Goal: Task Accomplishment & Management: Manage account settings

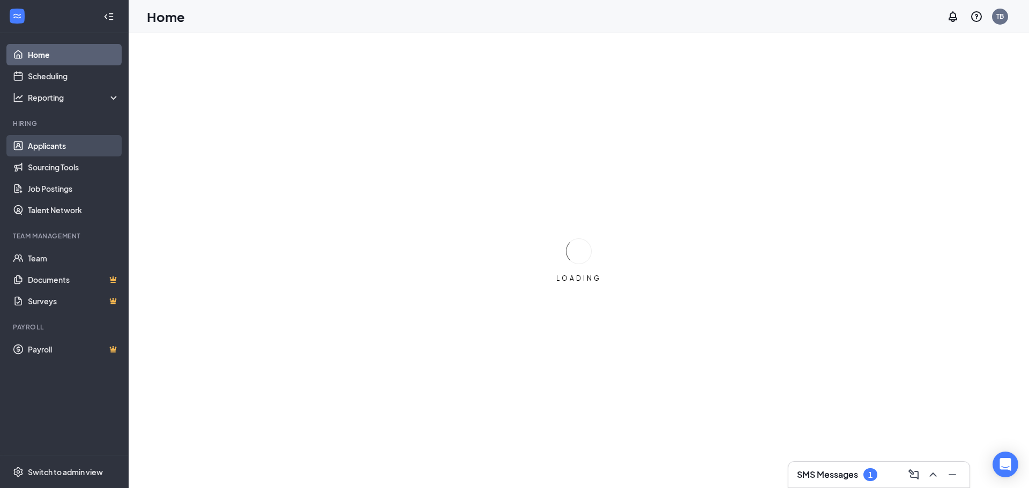
click at [51, 144] on link "Applicants" at bounding box center [74, 145] width 92 height 21
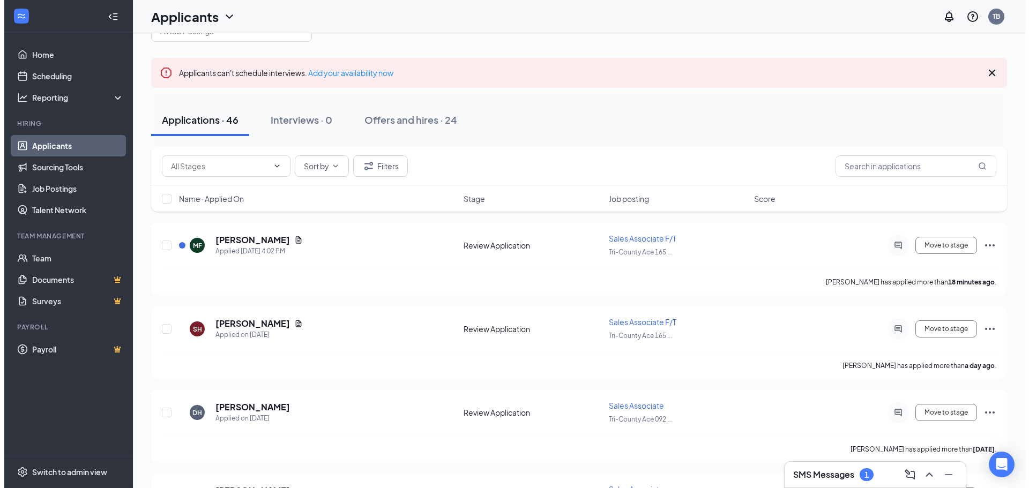
scroll to position [107, 0]
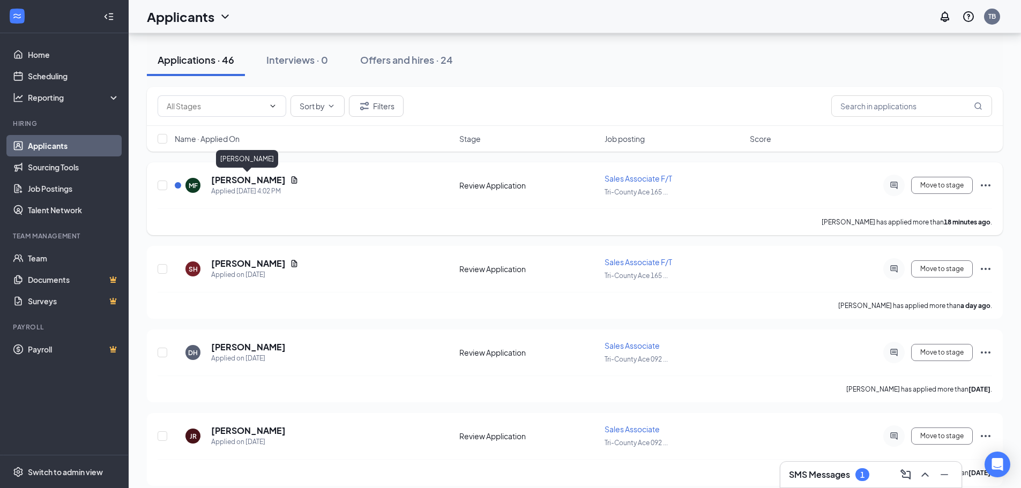
click at [266, 178] on h5 "[PERSON_NAME]" at bounding box center [248, 180] width 74 height 12
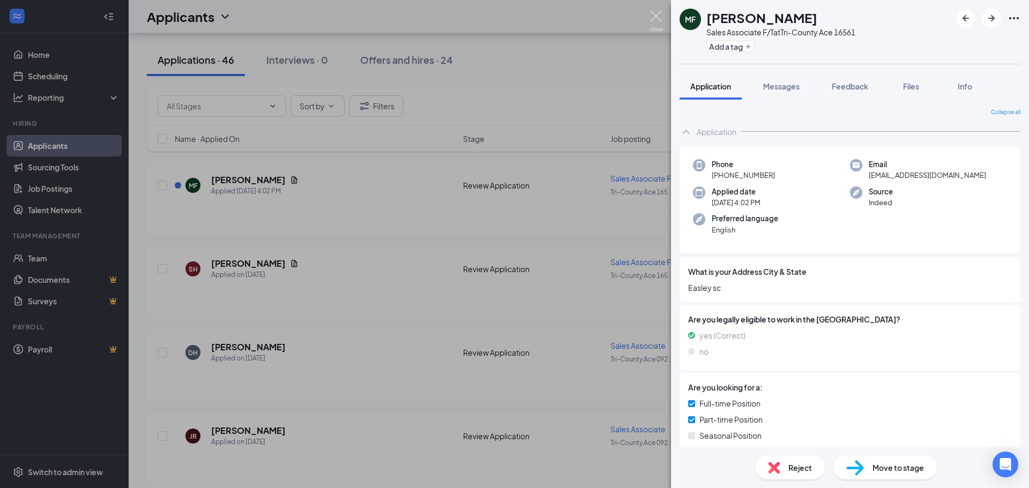
drag, startPoint x: 657, startPoint y: 16, endPoint x: 519, endPoint y: 119, distance: 171.9
click at [657, 16] on img at bounding box center [656, 21] width 13 height 21
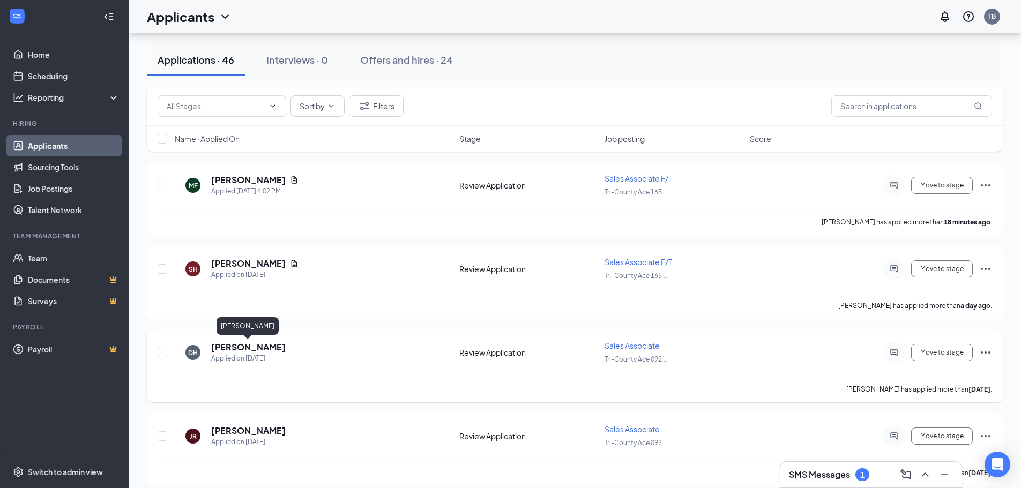
click at [252, 345] on h5 "[PERSON_NAME]" at bounding box center [248, 347] width 74 height 12
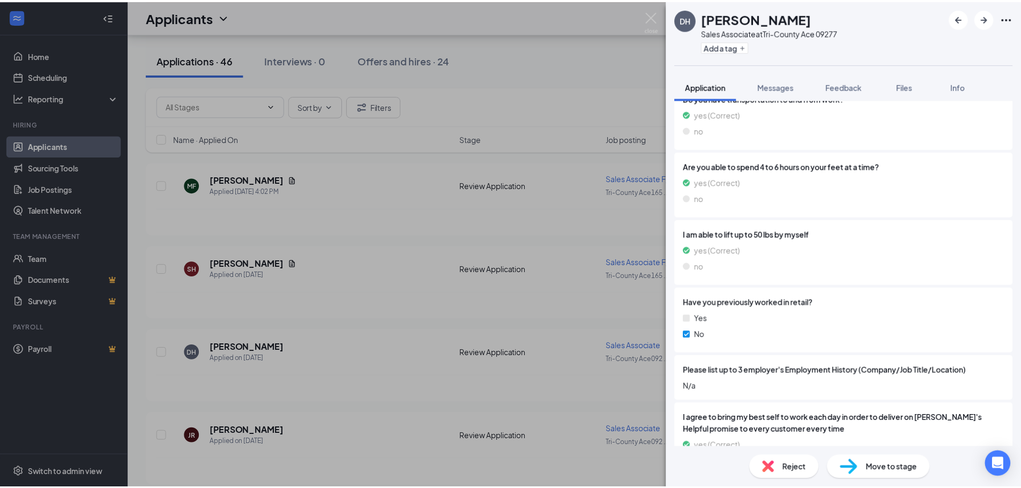
scroll to position [623, 0]
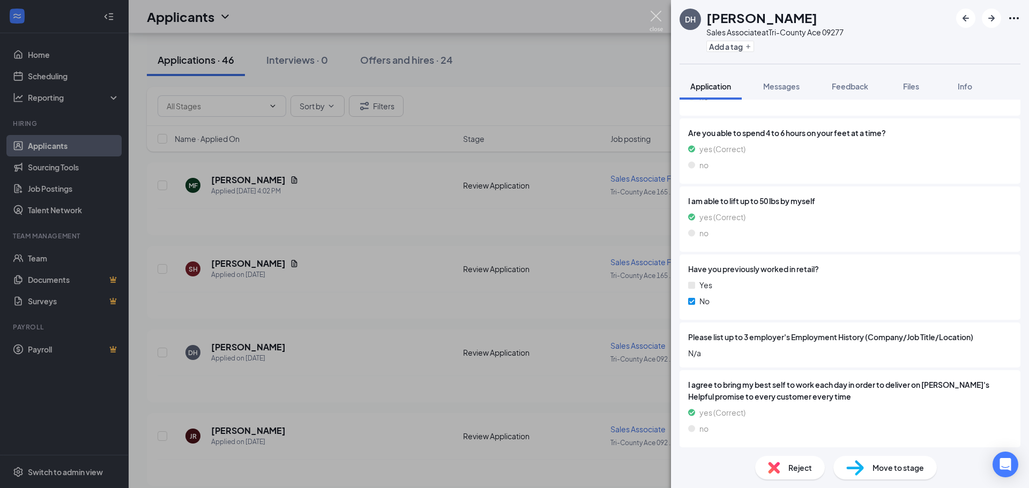
click at [653, 13] on img at bounding box center [656, 21] width 13 height 21
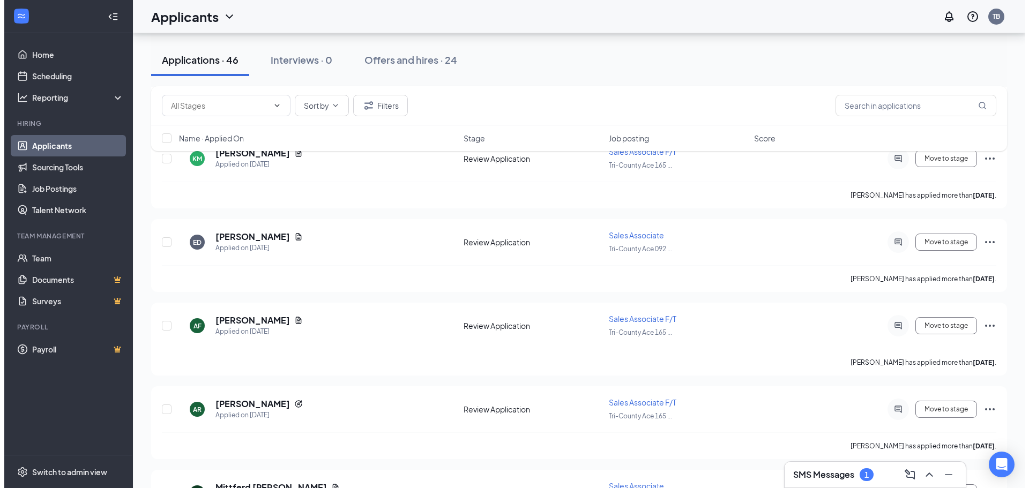
scroll to position [482, 0]
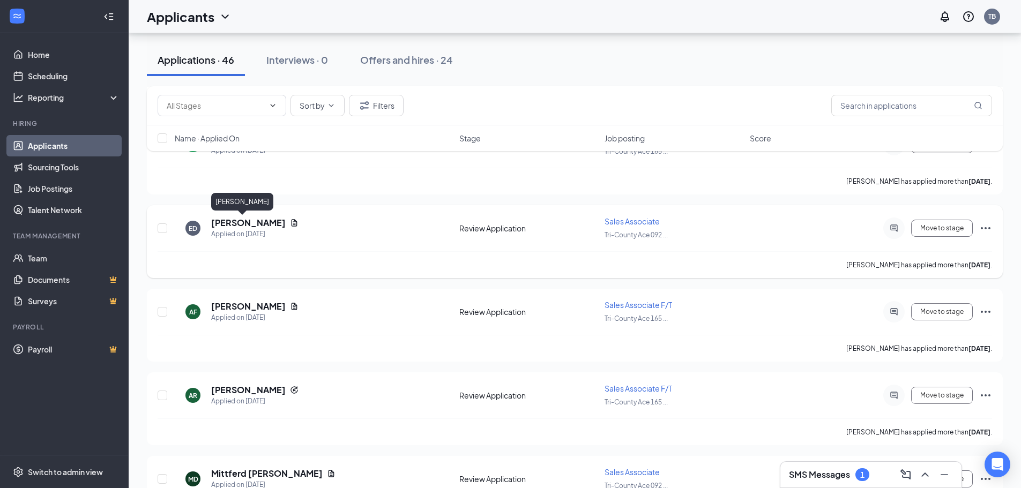
click at [230, 222] on h5 "[PERSON_NAME]" at bounding box center [248, 223] width 74 height 12
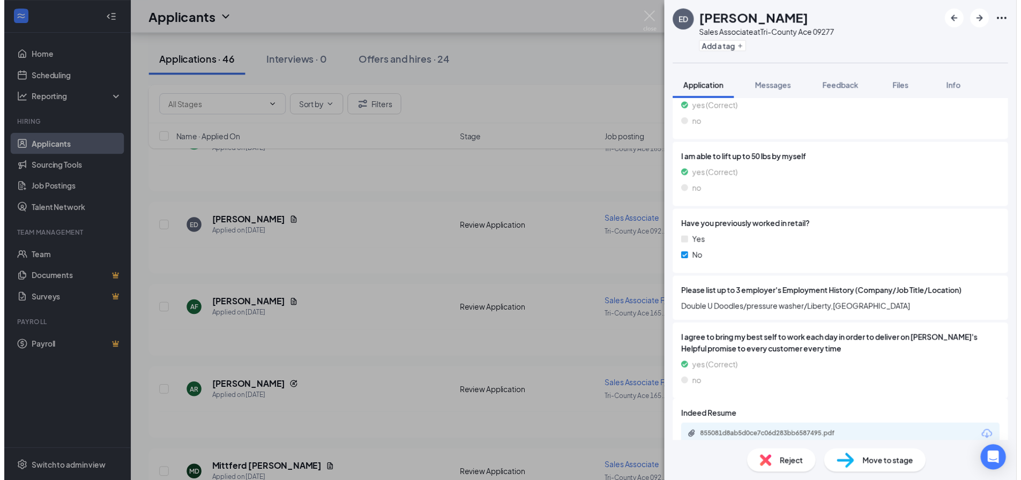
scroll to position [683, 0]
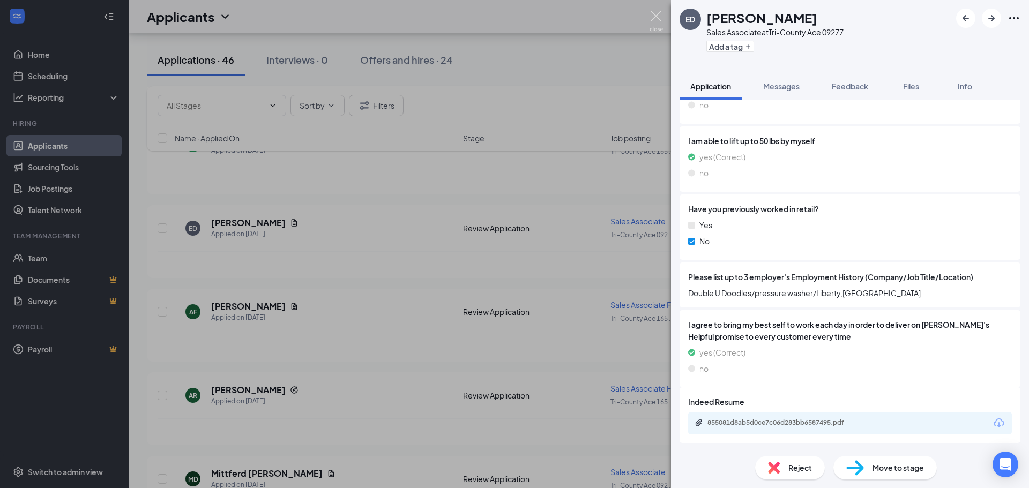
click at [658, 21] on img at bounding box center [656, 21] width 13 height 21
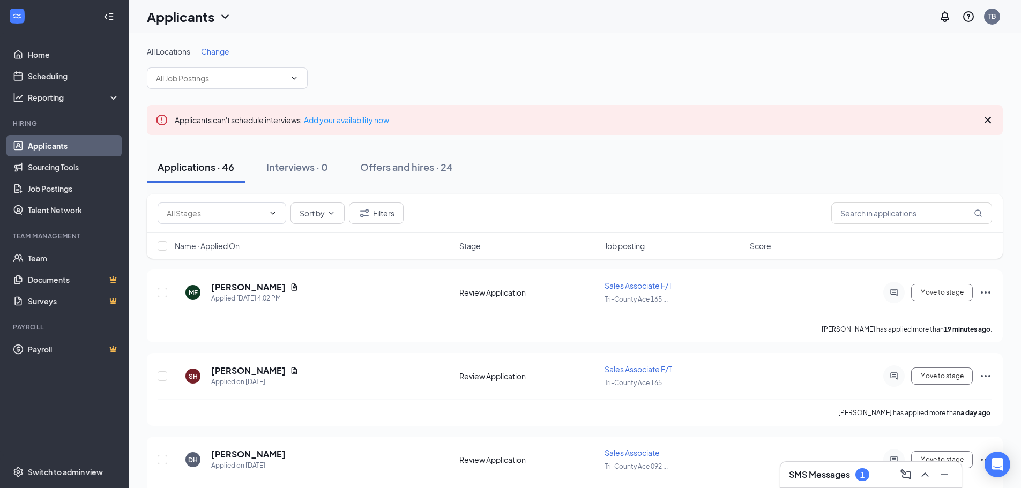
click at [780, 162] on div "Applications · 46 Interviews · 0 Offers and hires · 24" at bounding box center [575, 167] width 856 height 32
